Goal: Transaction & Acquisition: Purchase product/service

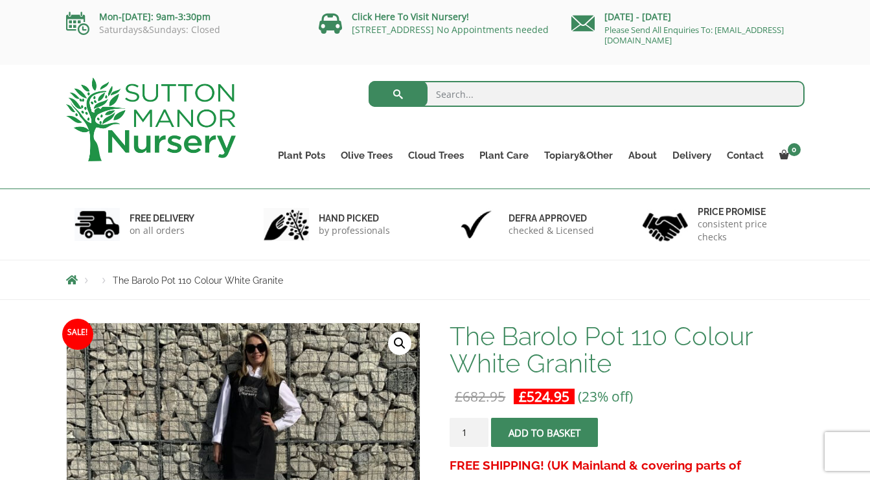
click at [497, 97] on input "search" at bounding box center [587, 94] width 436 height 26
type input "barolo"
click at [398, 94] on button "submit" at bounding box center [398, 94] width 59 height 26
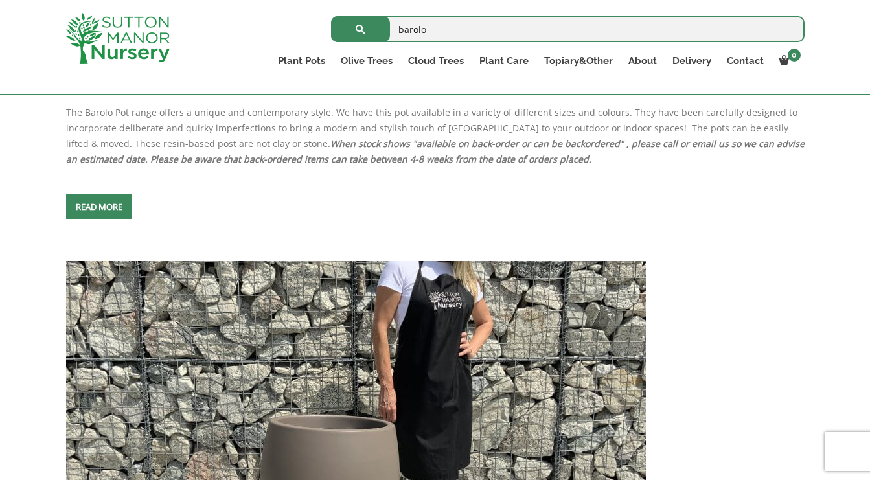
scroll to position [3644, 0]
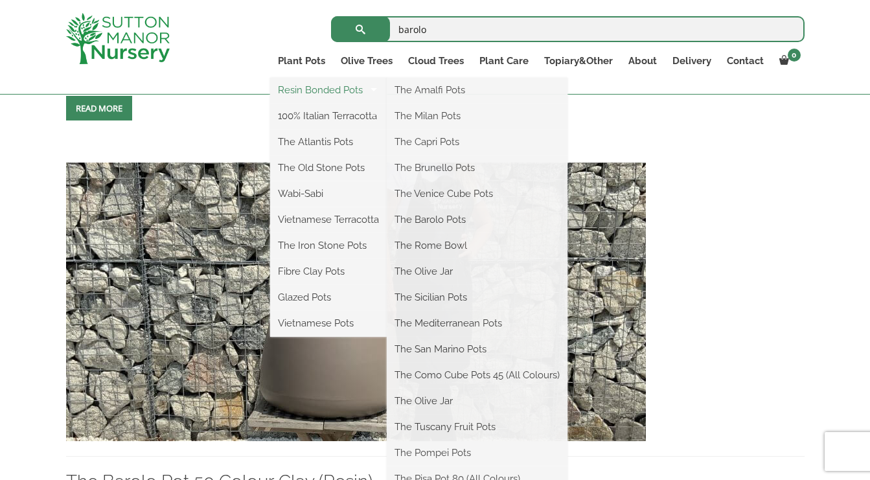
click at [333, 94] on link "Resin Bonded Pots" at bounding box center [328, 89] width 117 height 19
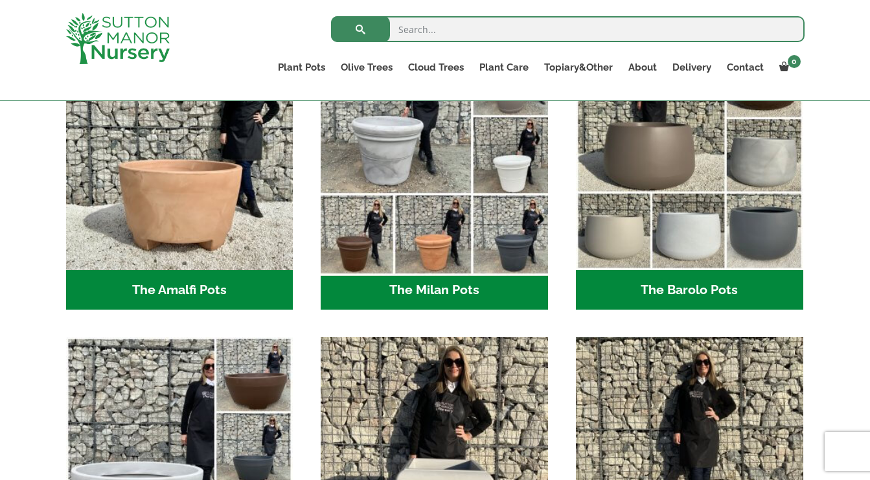
scroll to position [404, 0]
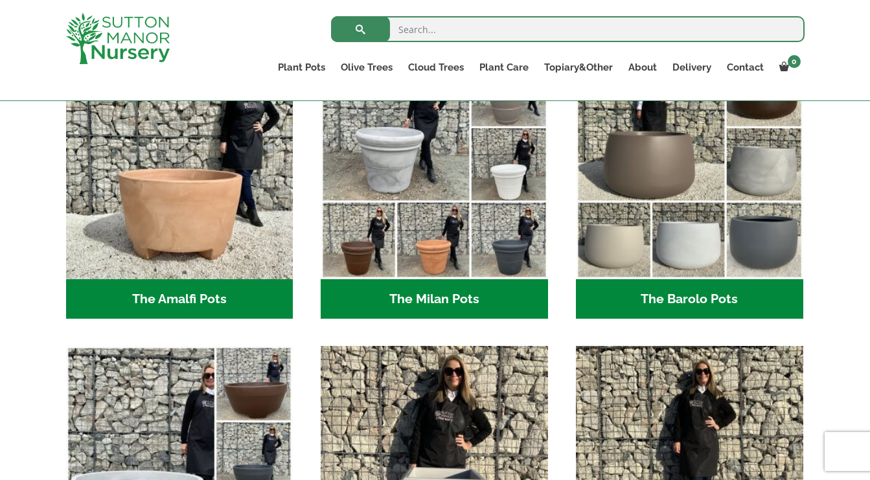
click at [671, 301] on h2 "The Barolo Pots (36)" at bounding box center [689, 299] width 227 height 40
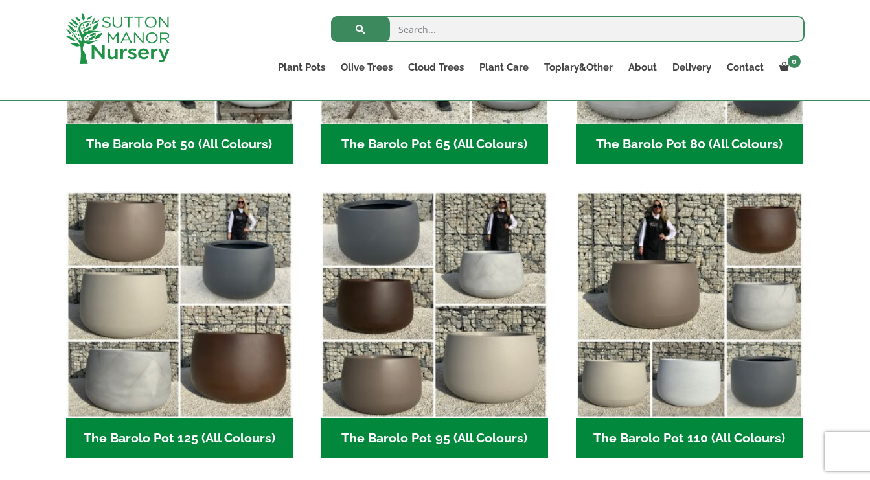
scroll to position [572, 0]
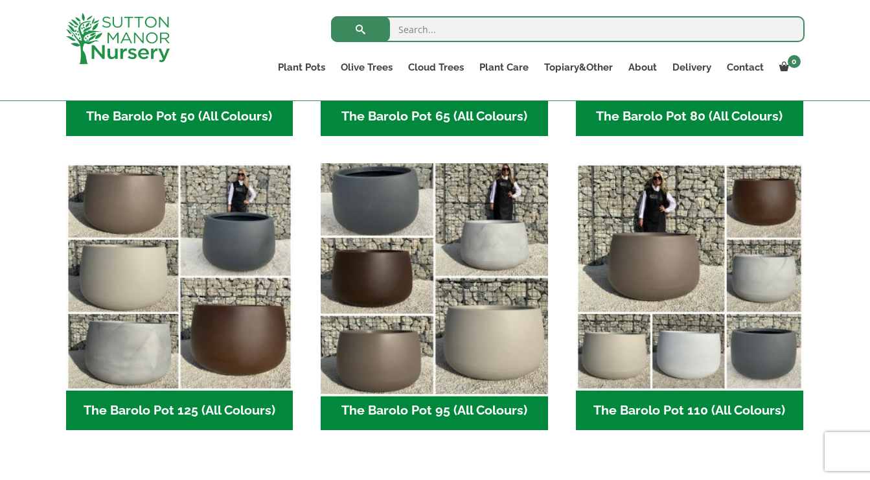
click at [409, 288] on img "Visit product category The Barolo Pot 95 (All Colours)" at bounding box center [435, 277] width 238 height 238
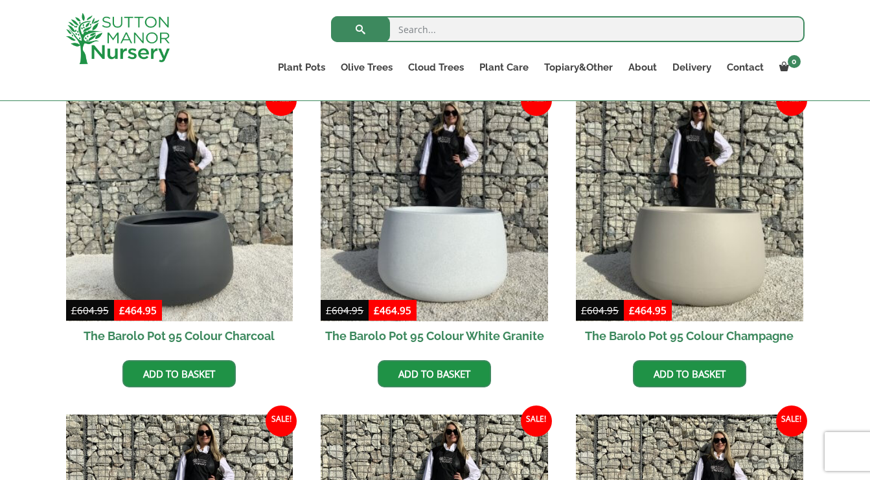
scroll to position [333, 0]
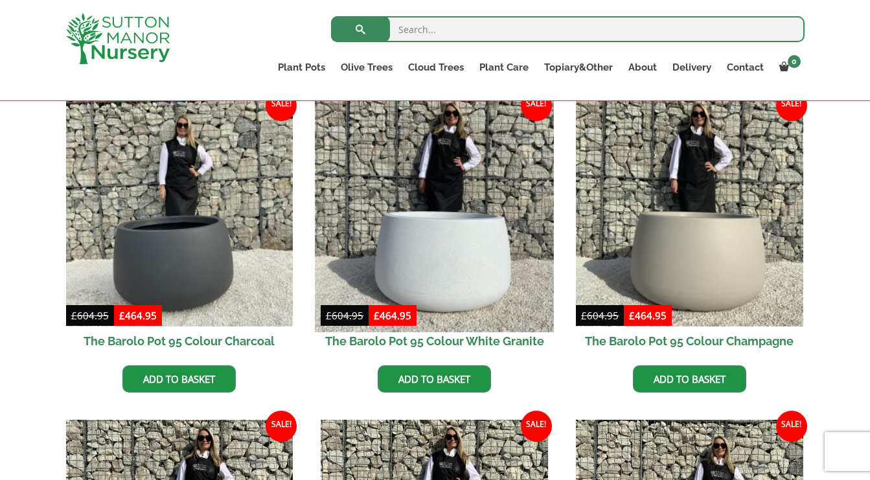
click at [412, 283] on img at bounding box center [435, 212] width 238 height 238
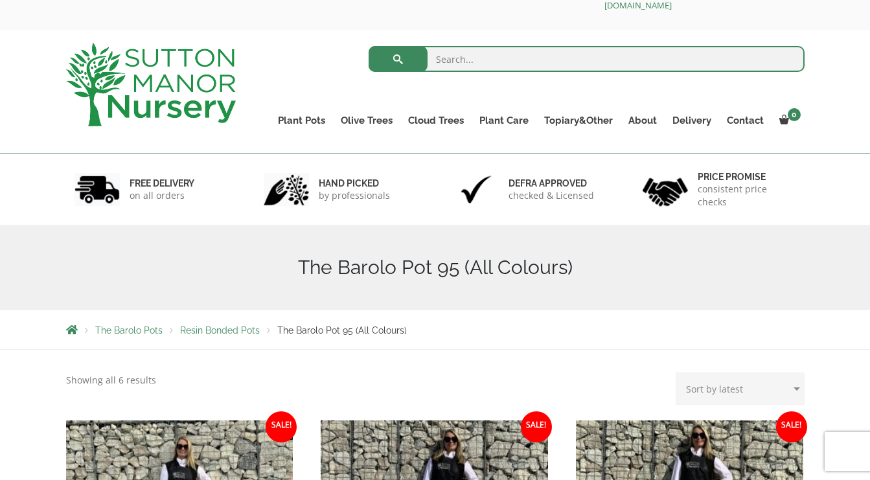
scroll to position [33, 0]
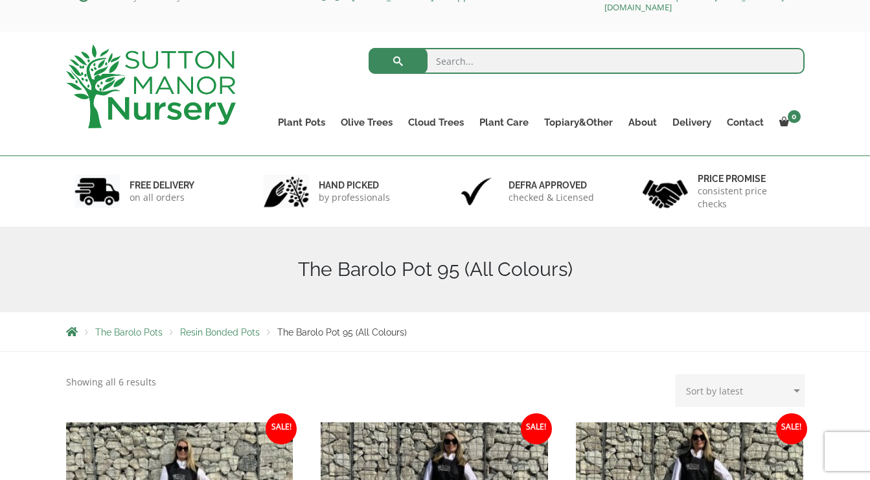
click at [222, 329] on span "Resin Bonded Pots" at bounding box center [220, 332] width 80 height 10
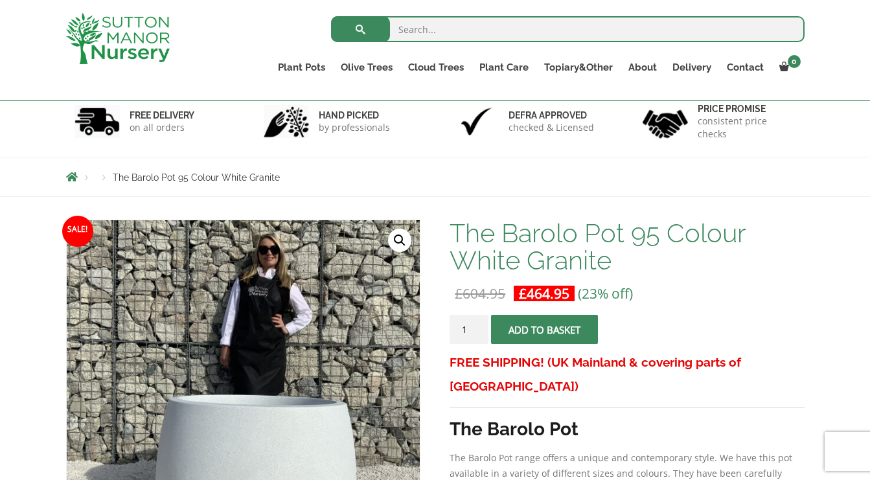
scroll to position [83, 0]
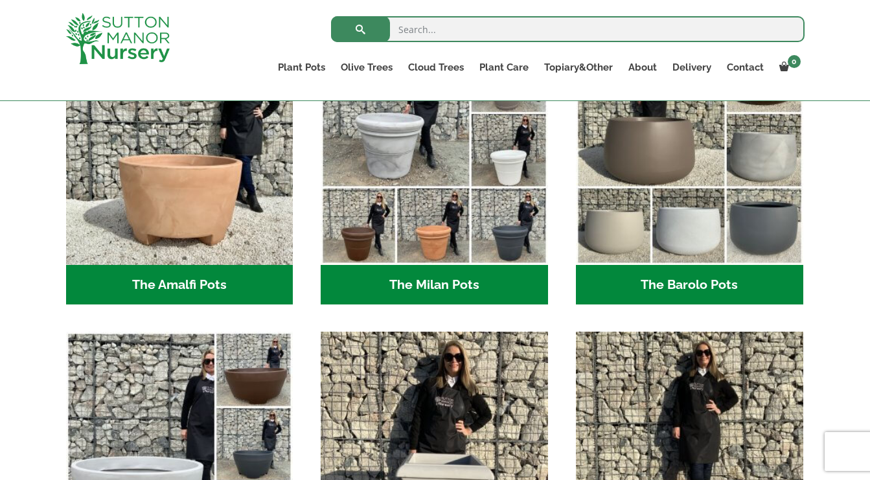
scroll to position [416, 0]
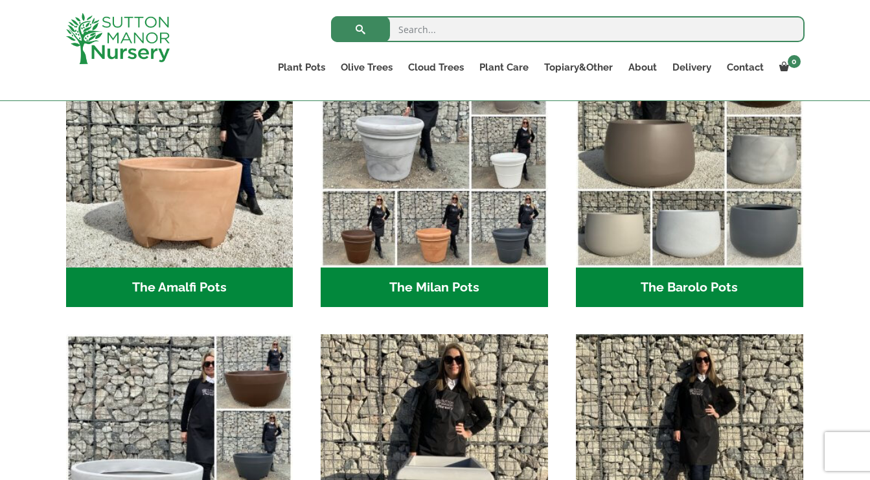
click at [673, 299] on h2 "The Barolo Pots (36)" at bounding box center [689, 288] width 227 height 40
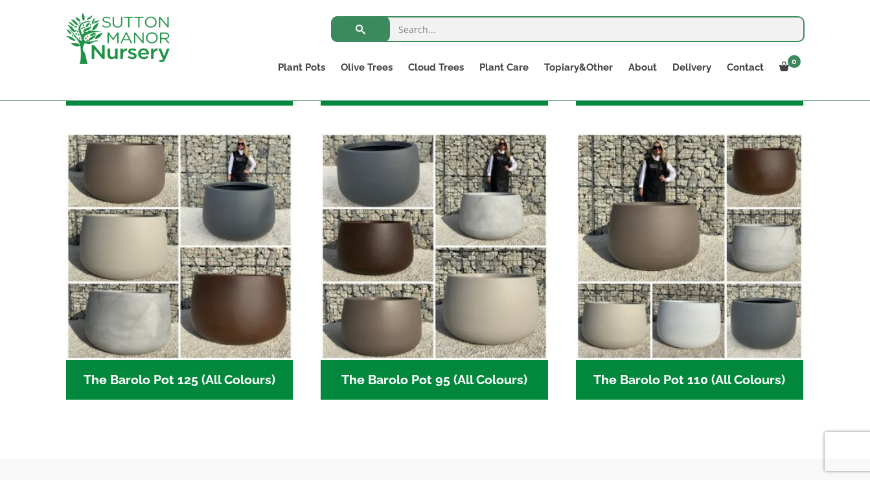
scroll to position [609, 0]
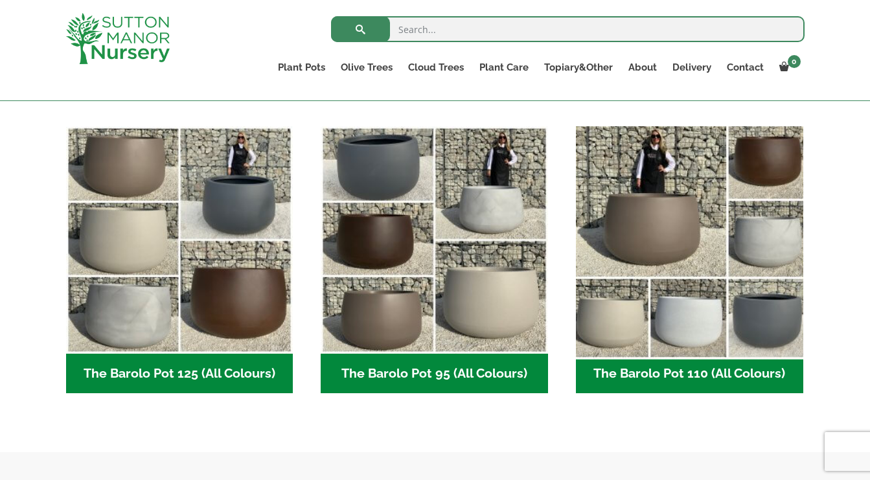
click at [673, 299] on img "Visit product category The Barolo Pot 110 (All Colours)" at bounding box center [689, 240] width 238 height 238
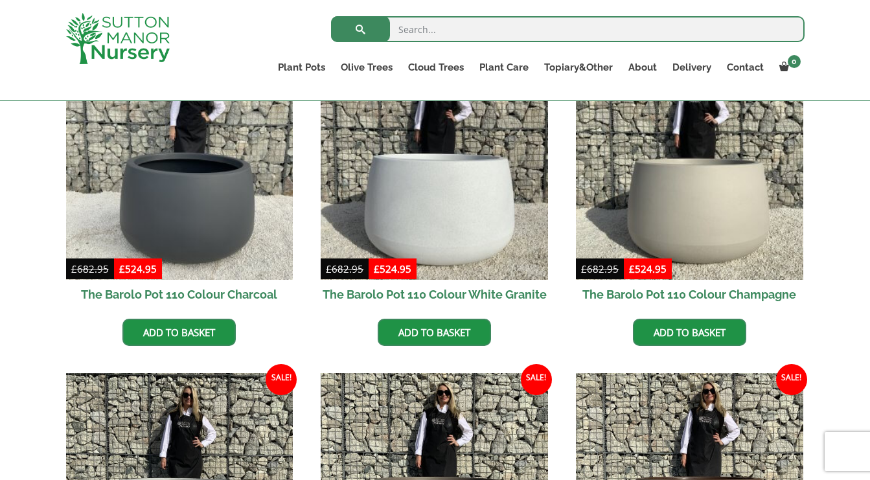
scroll to position [380, 0]
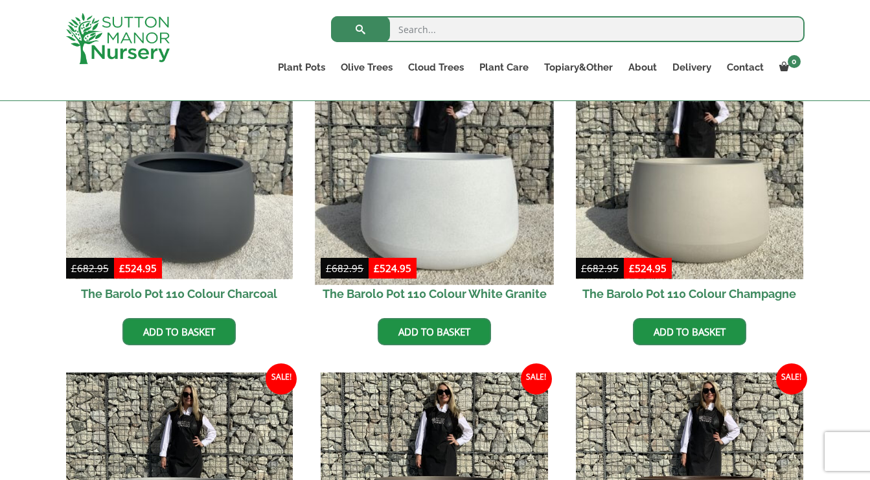
click at [452, 251] on img at bounding box center [435, 165] width 238 height 238
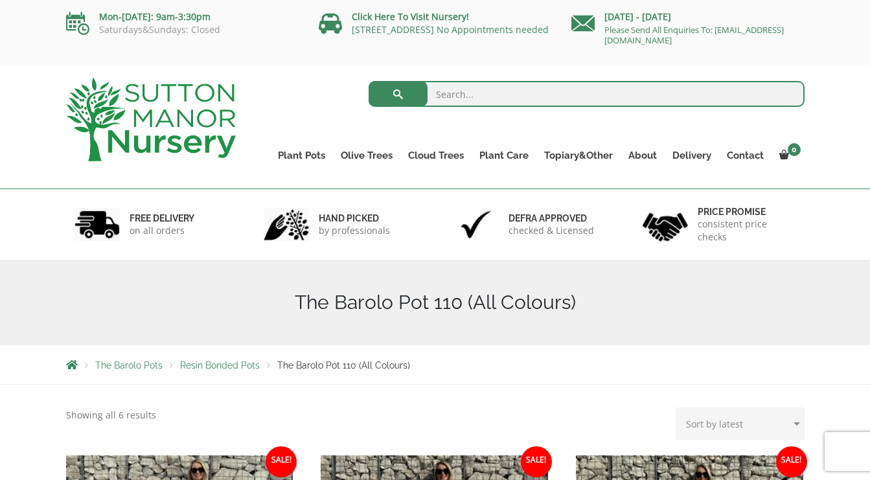
scroll to position [0, 0]
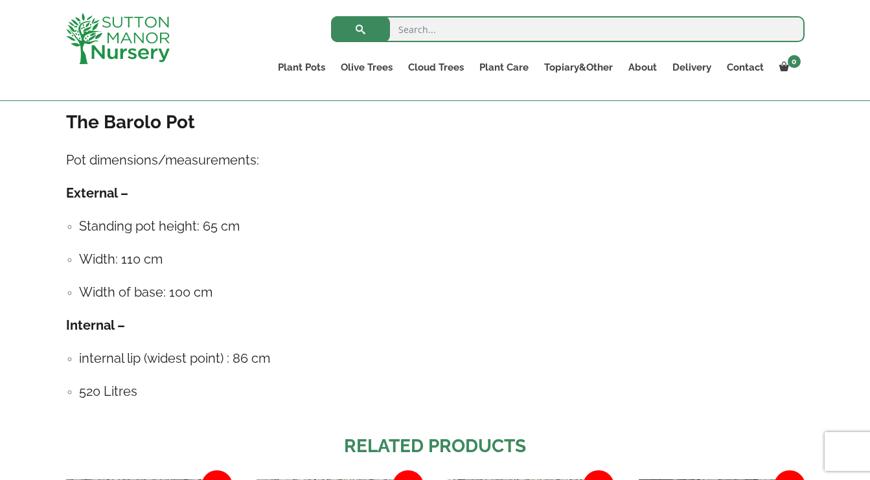
scroll to position [722, 0]
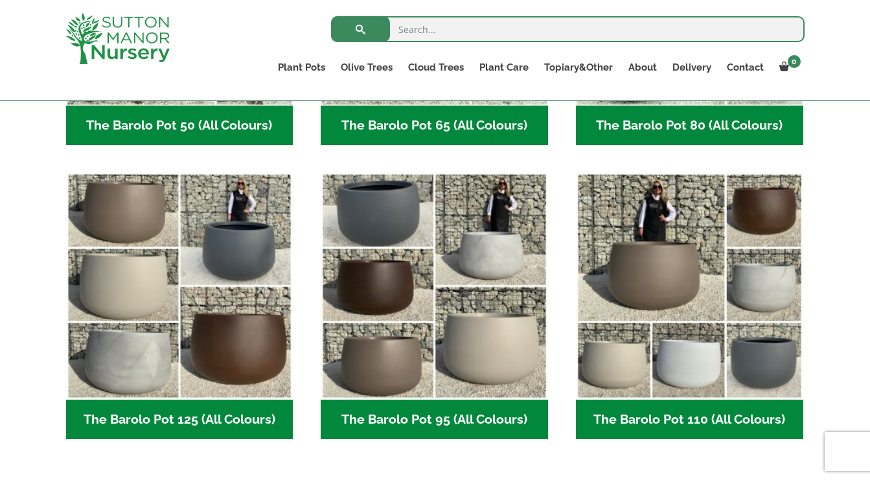
scroll to position [564, 0]
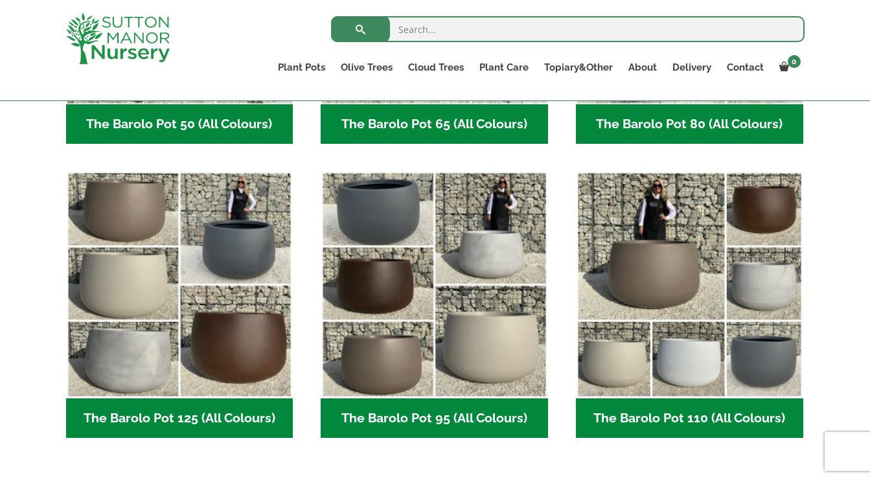
click at [456, 411] on h2 "The Barolo Pot 95 (All Colours) (6)" at bounding box center [434, 419] width 227 height 40
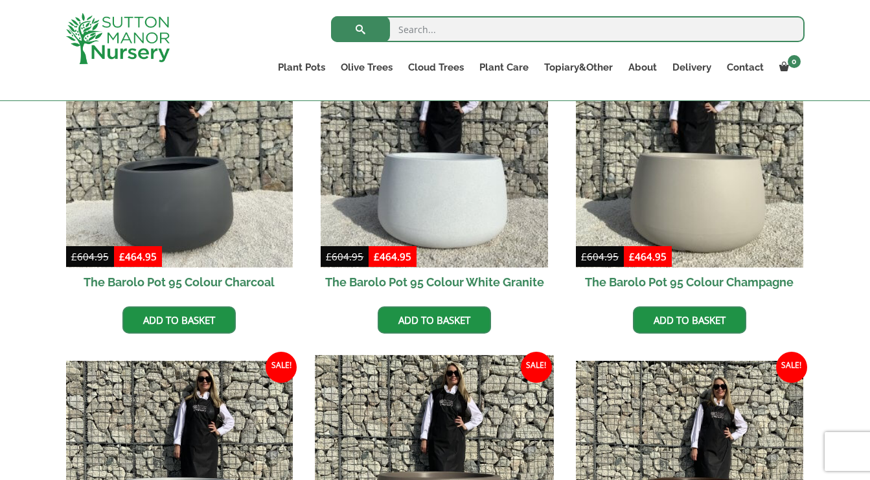
scroll to position [391, 0]
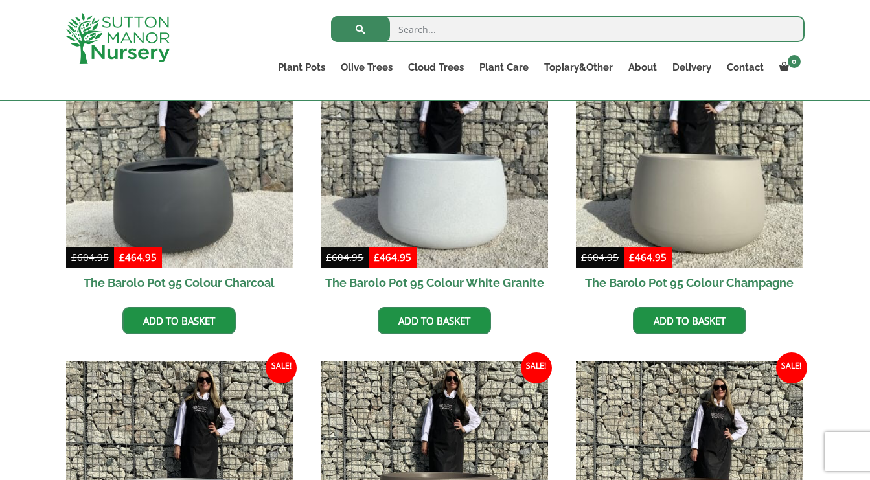
click at [211, 268] on h2 "The Barolo Pot 95 Colour Charcoal" at bounding box center [179, 282] width 227 height 29
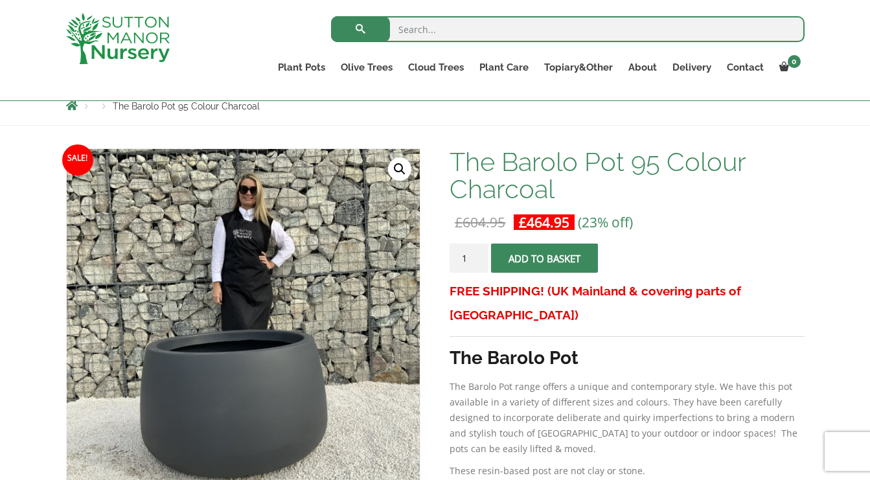
scroll to position [148, 0]
